Goal: Find contact information: Find contact information

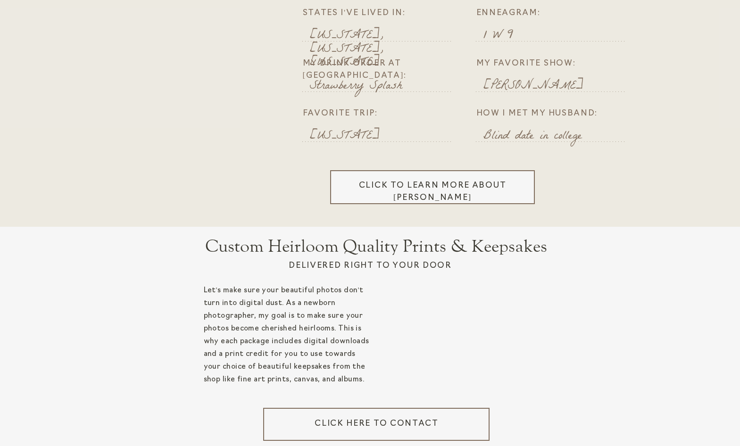
scroll to position [1601, 0]
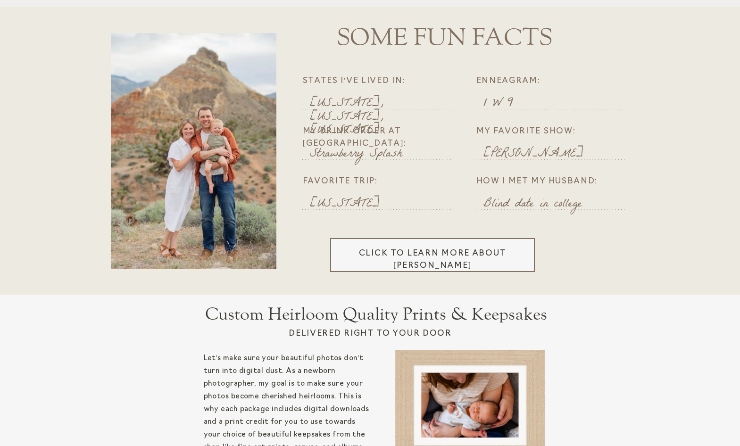
click at [489, 264] on div at bounding box center [432, 255] width 205 height 34
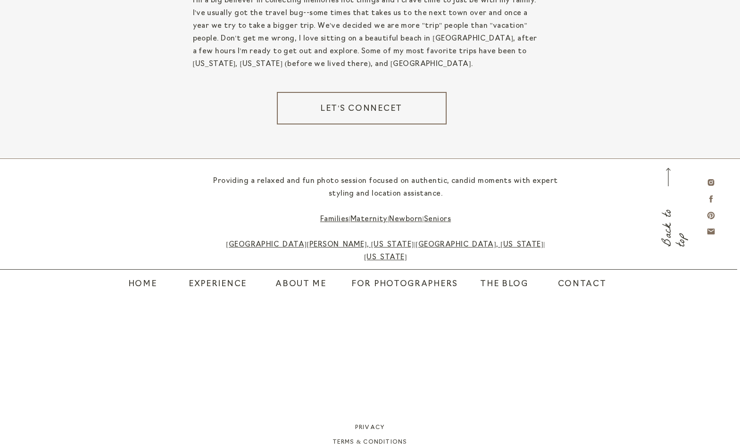
scroll to position [1742, 0]
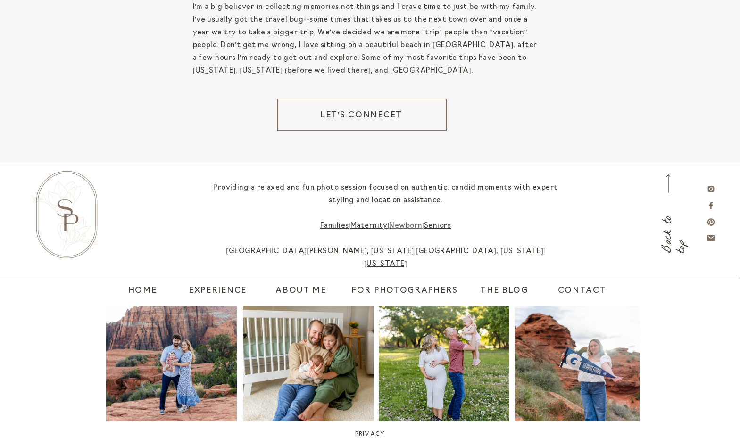
click at [402, 225] on link "Newborn" at bounding box center [405, 226] width 33 height 7
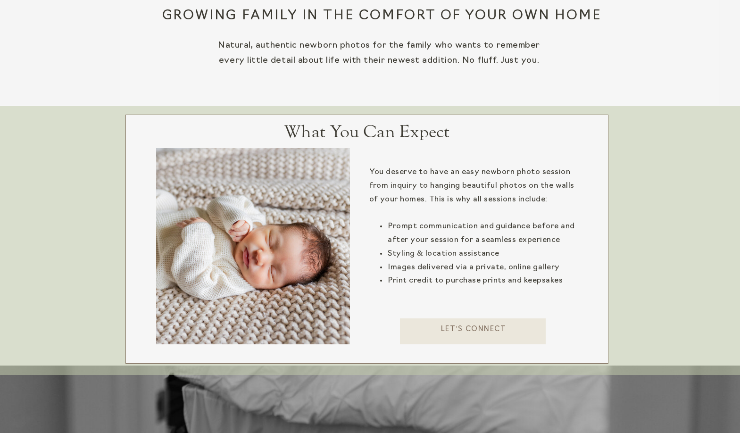
scroll to position [373, 0]
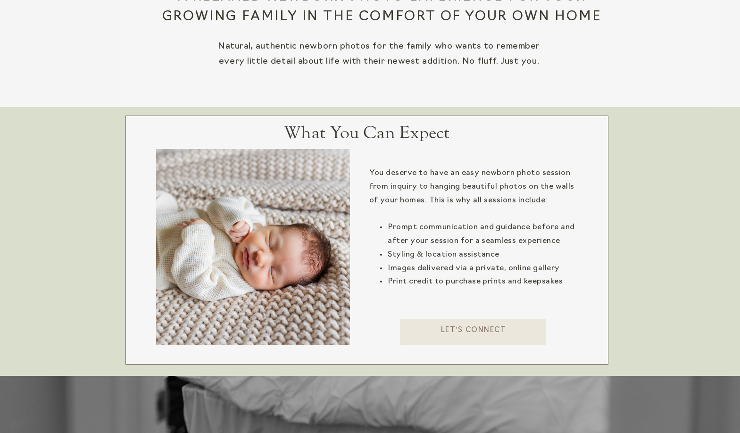
click at [500, 329] on p "Let's connect" at bounding box center [474, 334] width 148 height 19
